Goal: Book appointment/travel/reservation

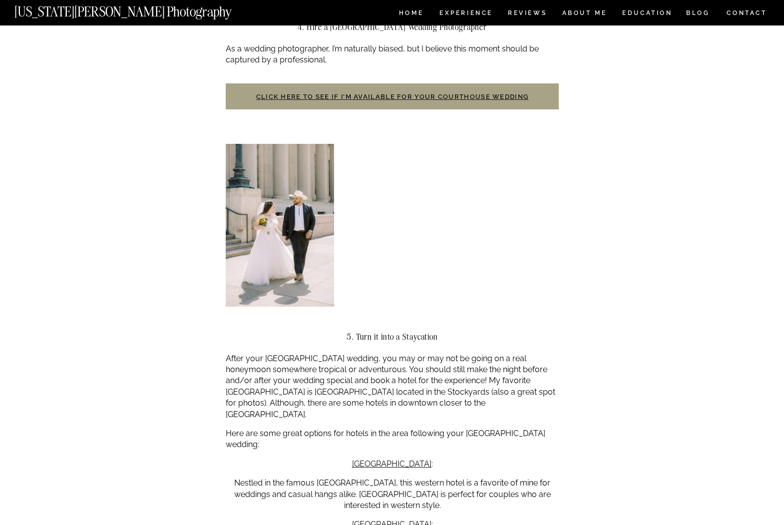
scroll to position [1186, 0]
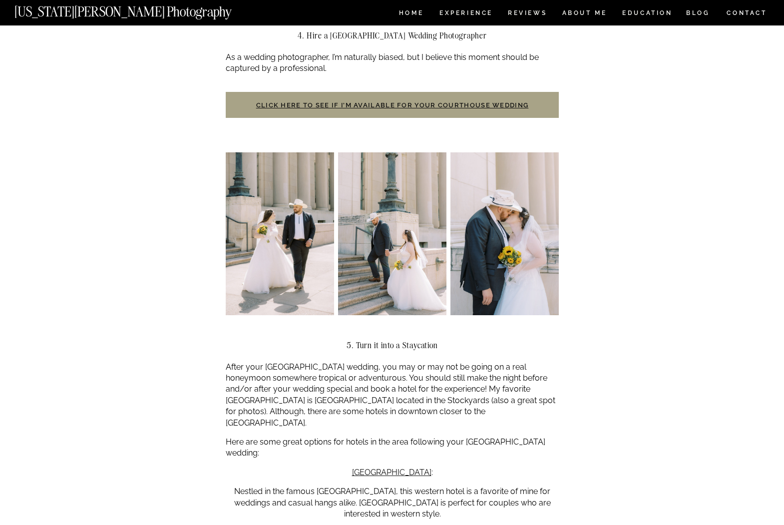
click at [418, 109] on h3 "Click here to see if I’m available for your courthouse wedding" at bounding box center [392, 105] width 333 height 26
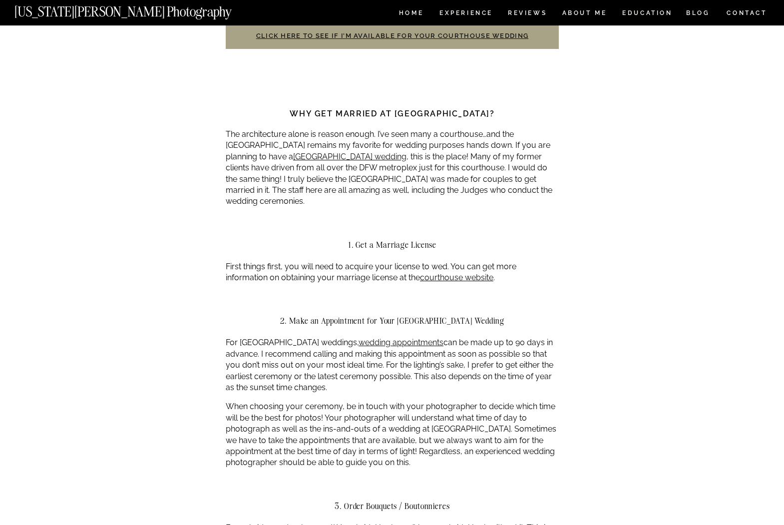
scroll to position [640, 0]
click at [382, 340] on link "wedding appointments" at bounding box center [401, 341] width 85 height 9
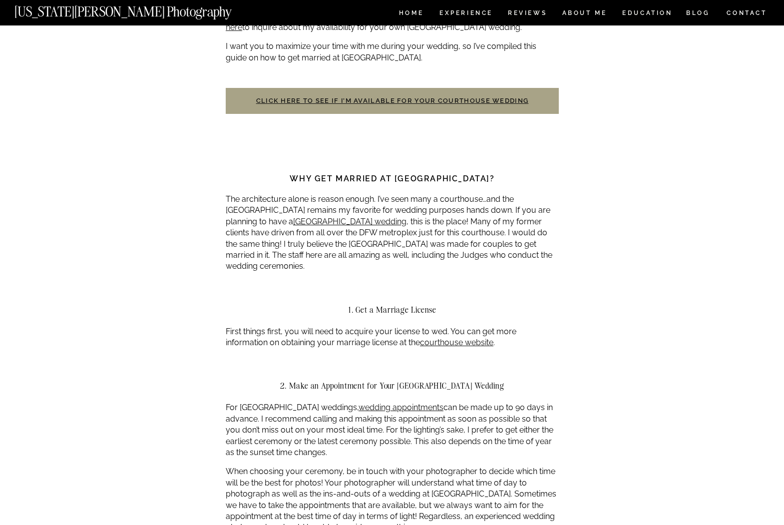
scroll to position [560, 0]
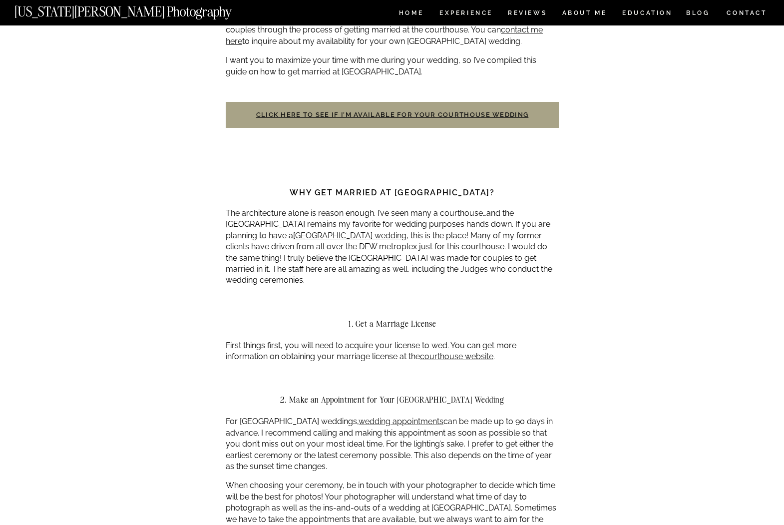
click at [419, 108] on h3 "Click here to see if I’m available for your courthouse wedding" at bounding box center [392, 115] width 333 height 26
click at [409, 122] on h3 "Click here to see if I’m available for your courthouse wedding" at bounding box center [392, 115] width 333 height 26
click at [411, 118] on link "Click here to see if I’m available for your courthouse wedding" at bounding box center [392, 114] width 273 height 7
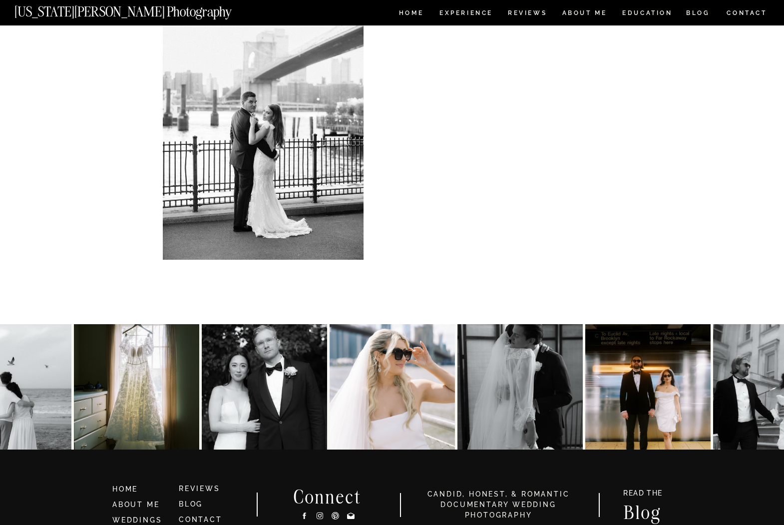
scroll to position [432, 0]
